Goal: Information Seeking & Learning: Learn about a topic

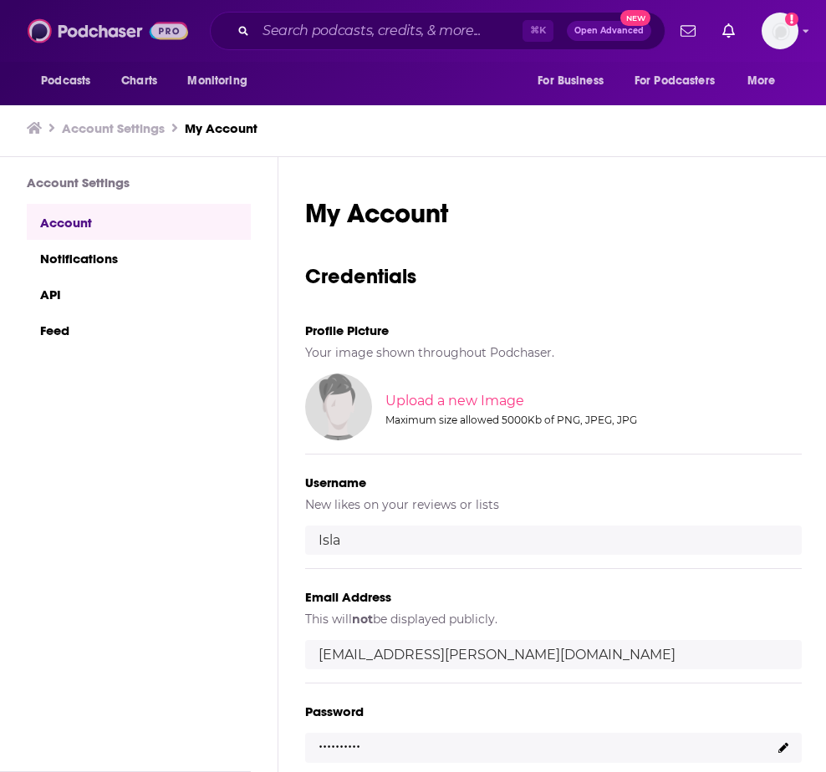
click at [76, 24] on img at bounding box center [108, 31] width 160 height 32
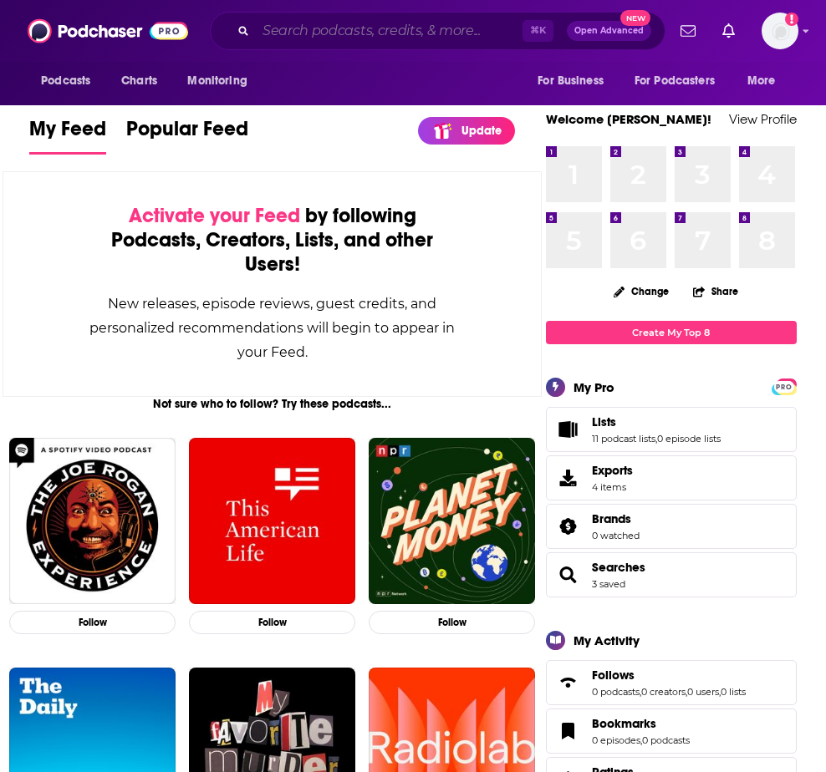
click at [316, 30] on input "Search podcasts, credits, & more..." at bounding box center [389, 31] width 267 height 27
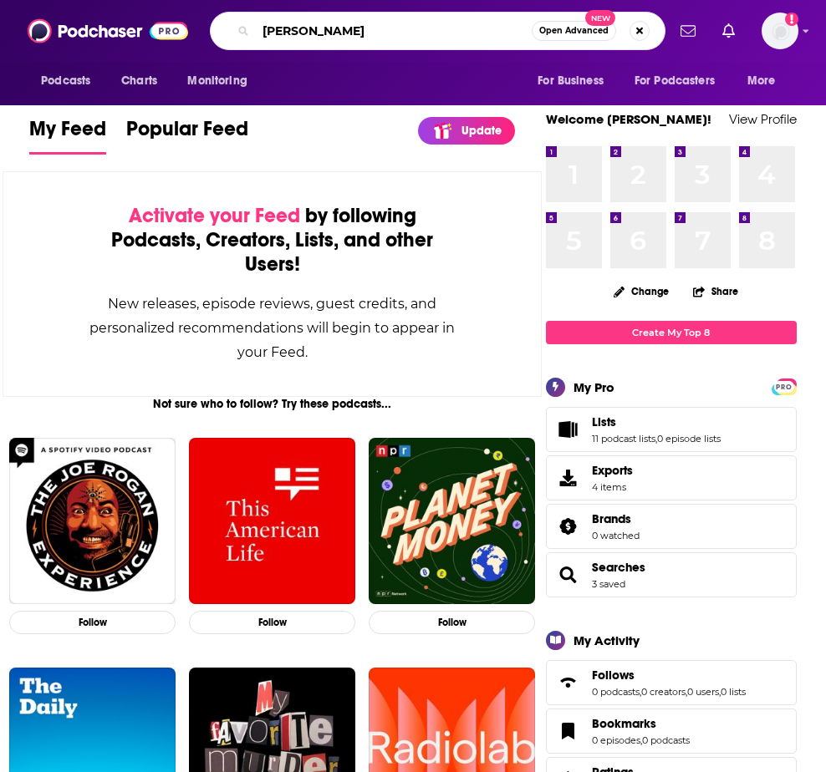
type input "[PERSON_NAME]"
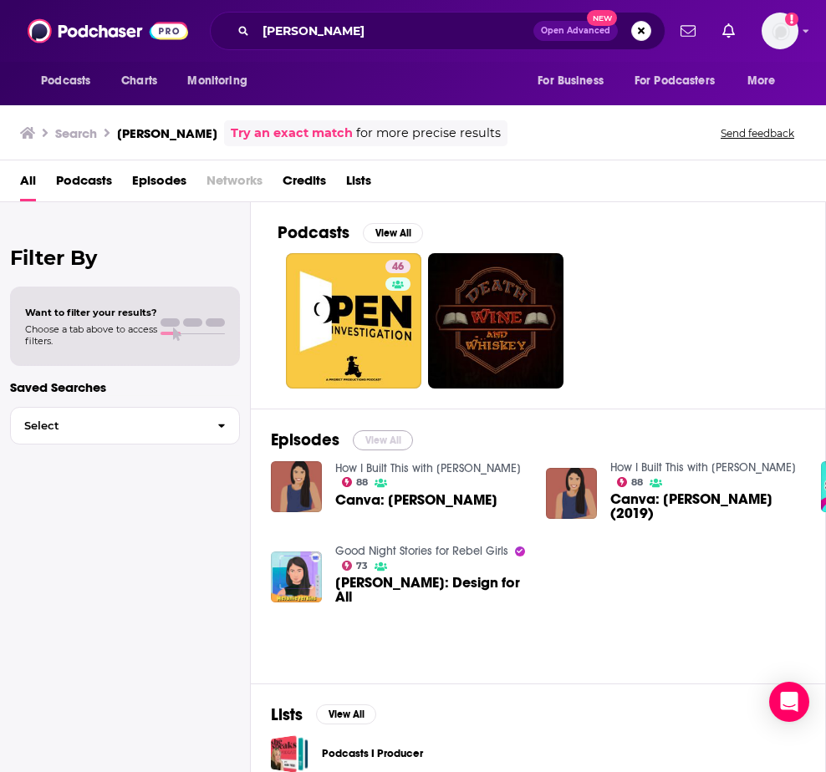
click at [378, 440] on button "View All" at bounding box center [383, 440] width 60 height 20
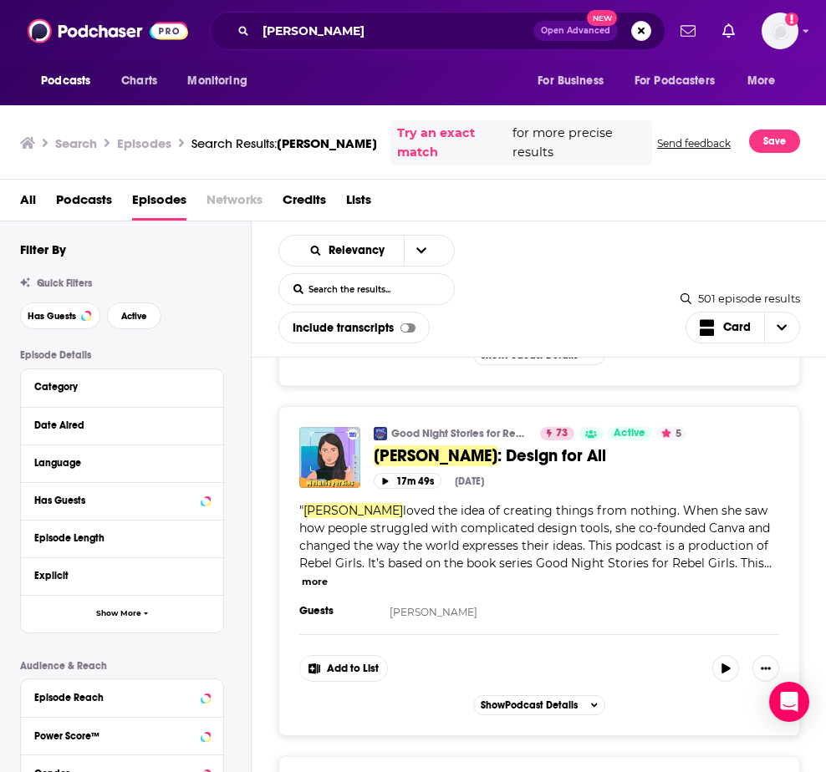
scroll to position [1015, 0]
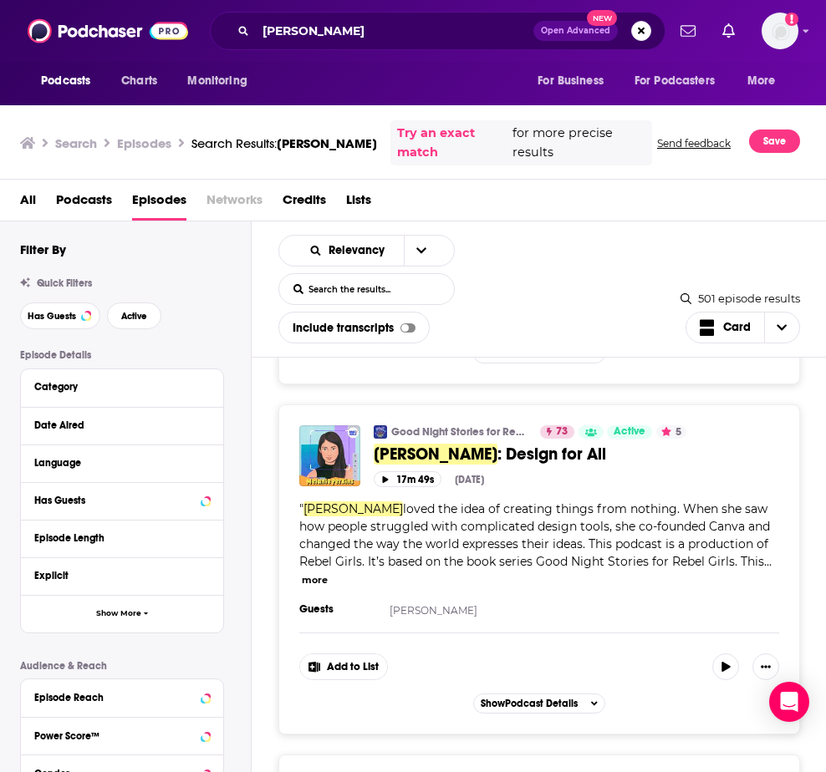
click at [407, 425] on link "Good Night Stories for Rebel Girls" at bounding box center [460, 431] width 138 height 13
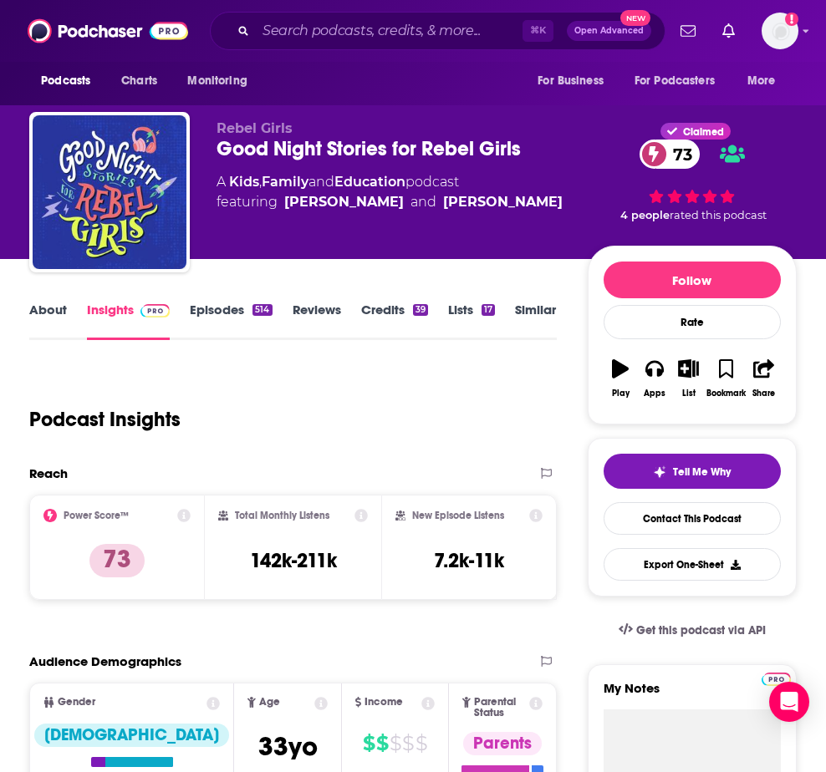
click at [53, 311] on link "About" at bounding box center [48, 321] width 38 height 38
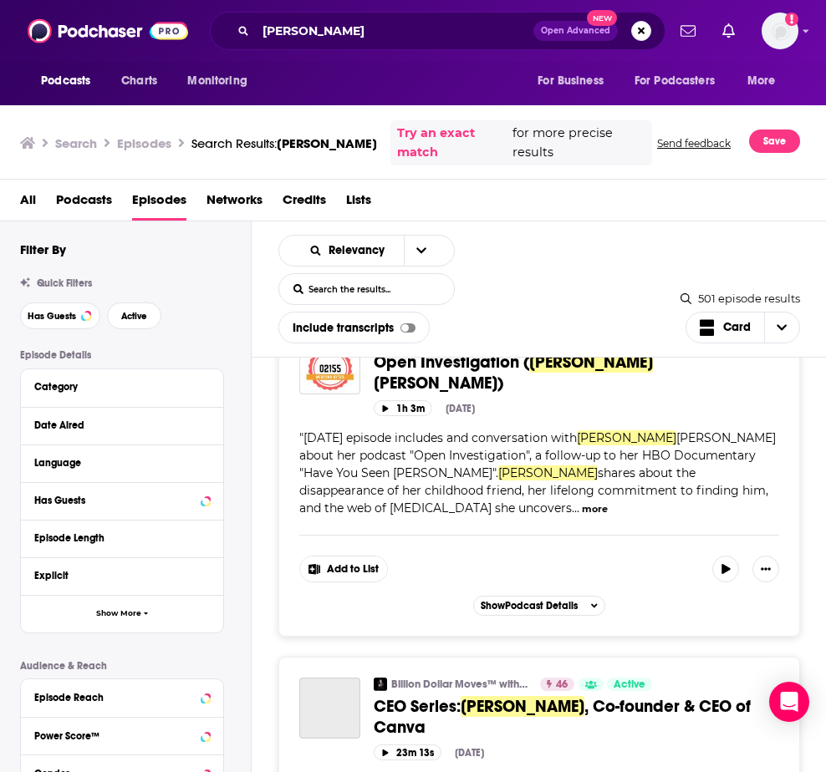
scroll to position [4900, 0]
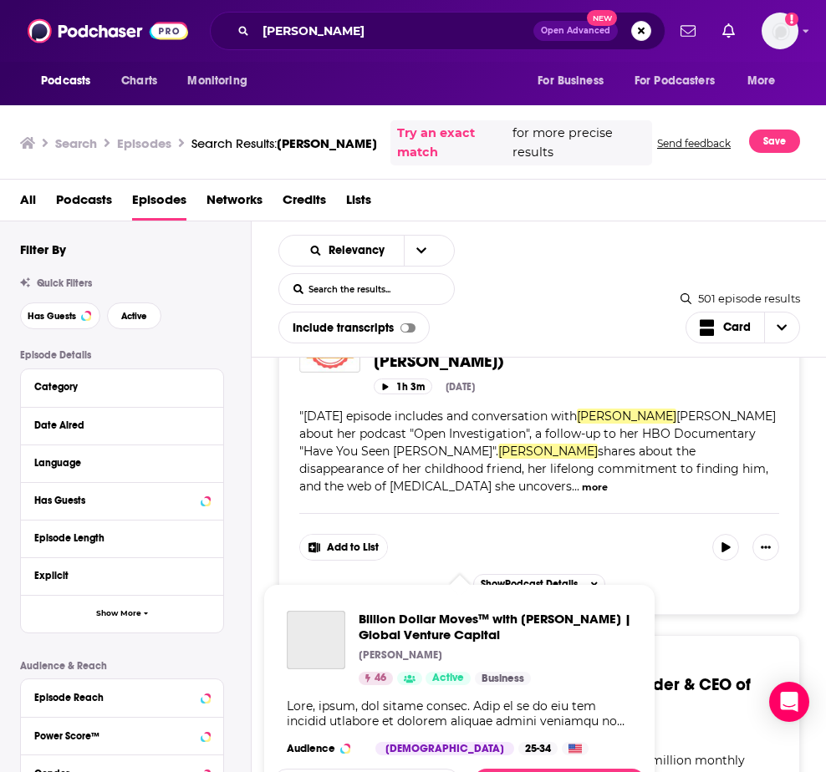
click at [421, 586] on span "Billion Dollar Moves™ with [PERSON_NAME] | Global Venture Capital [PERSON_NAME]…" at bounding box center [459, 699] width 372 height 231
click at [416, 622] on span "Billion Dollar Moves™ with [PERSON_NAME] | Global Venture Capital" at bounding box center [495, 627] width 273 height 32
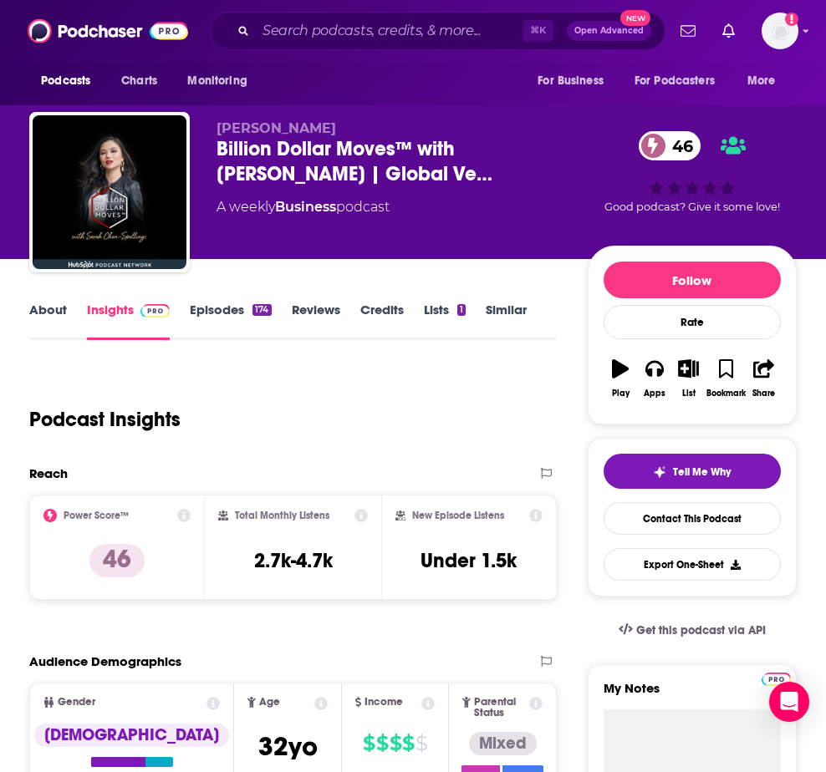
click at [57, 303] on link "About" at bounding box center [48, 321] width 38 height 38
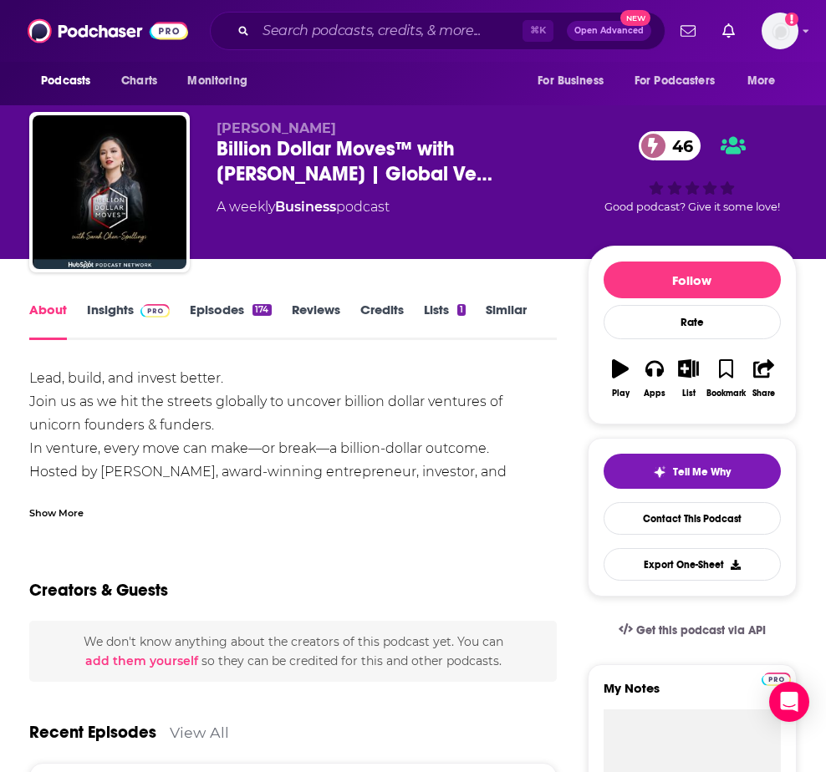
click at [63, 507] on div "Show More" at bounding box center [56, 512] width 54 height 16
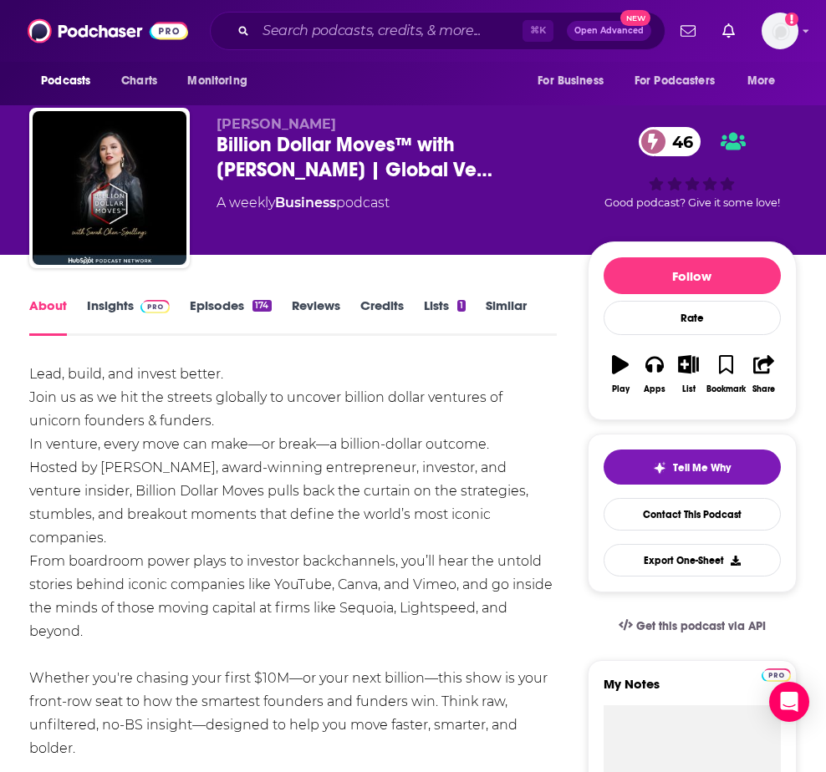
scroll to position [3, 0]
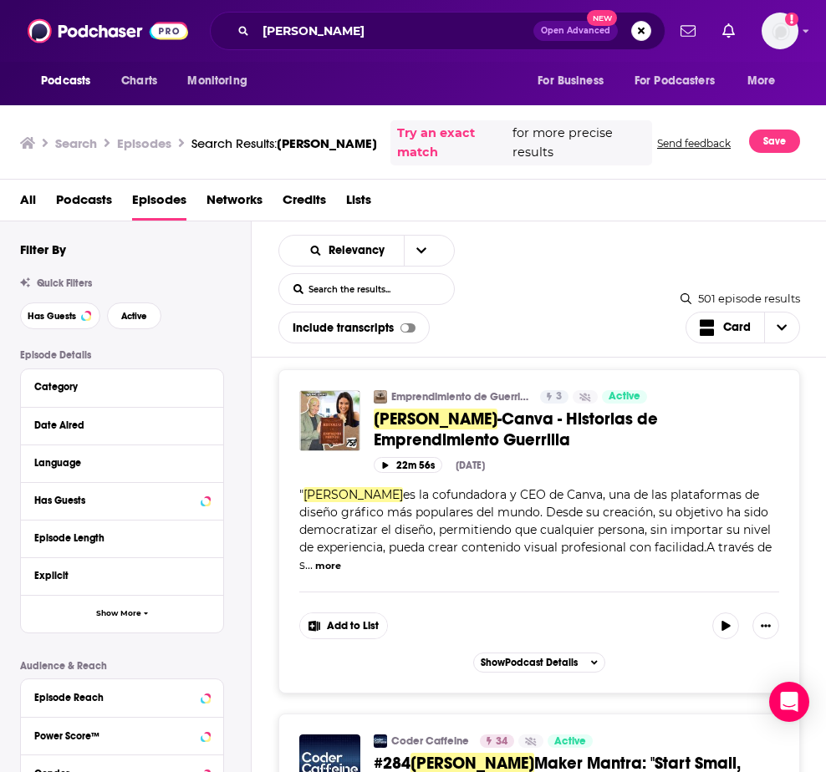
scroll to position [7304, 0]
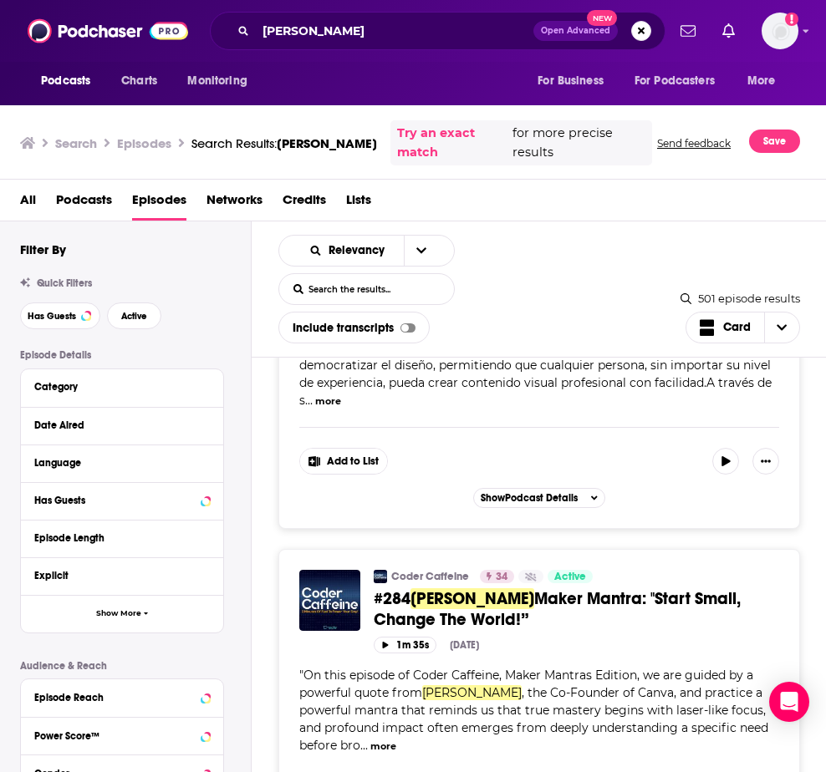
click at [544, 588] on span "Maker Mantra: "Start Small, Change The World!”" at bounding box center [557, 609] width 367 height 42
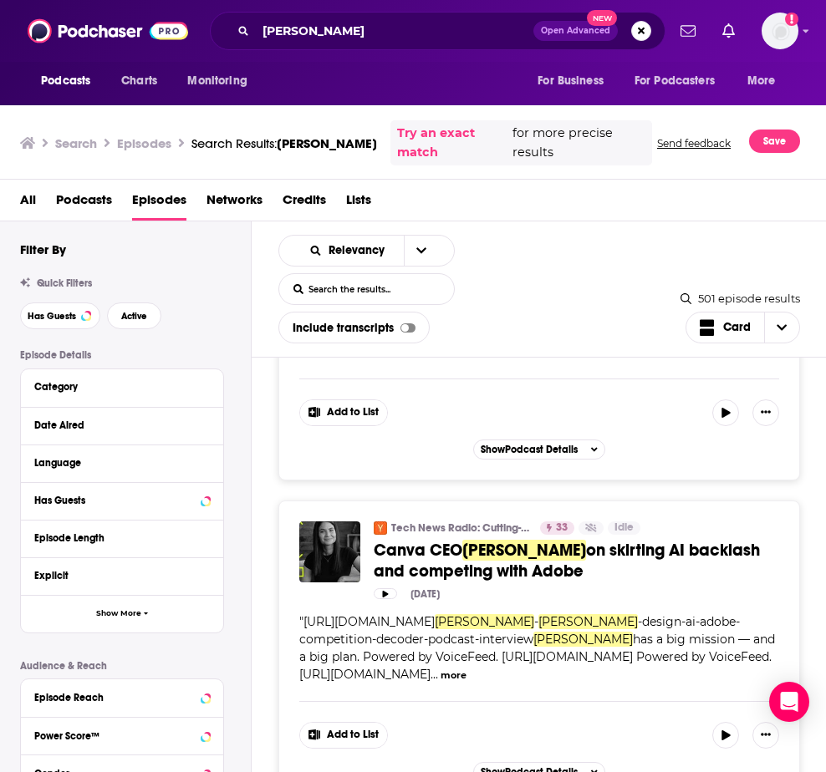
scroll to position [8050, 0]
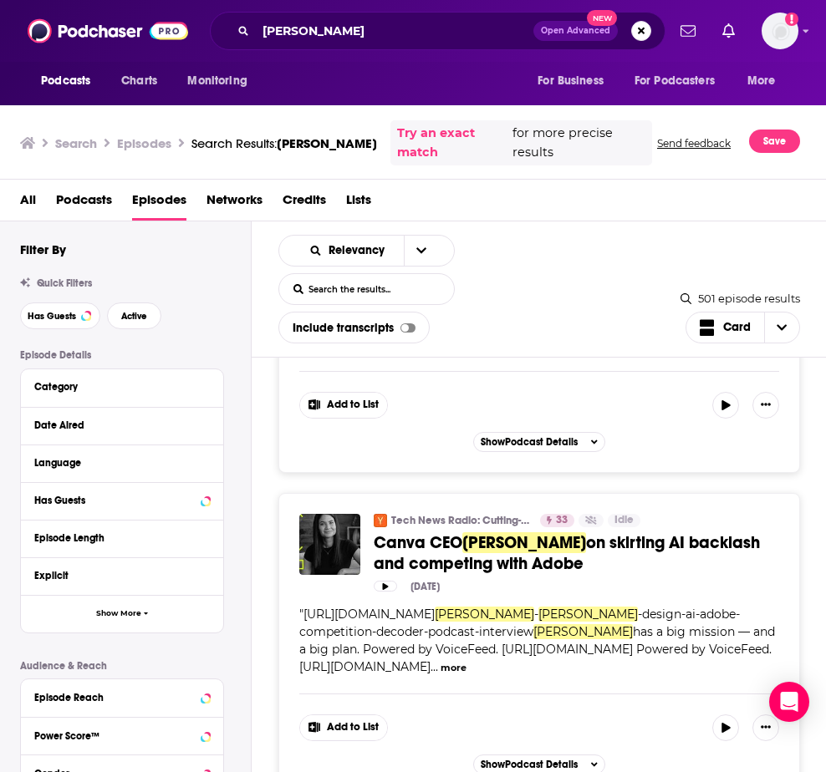
click at [480, 756] on div "How I Built This with [PERSON_NAME] 88 Active 4.9 Categories Business + 1 Canva…" at bounding box center [539, 593] width 575 height 471
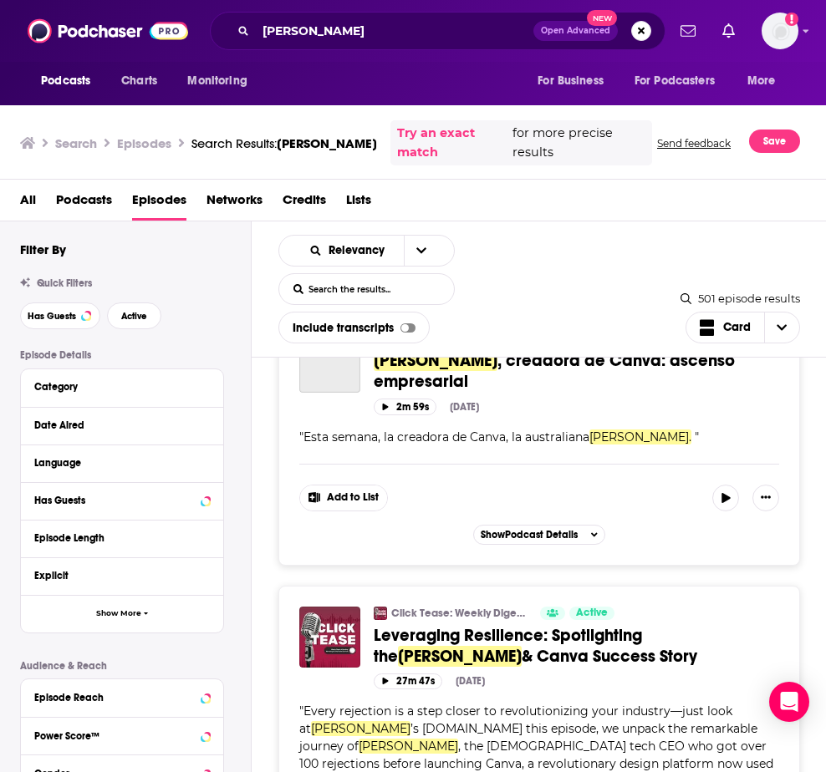
scroll to position [13701, 0]
